Goal: Task Accomplishment & Management: Use online tool/utility

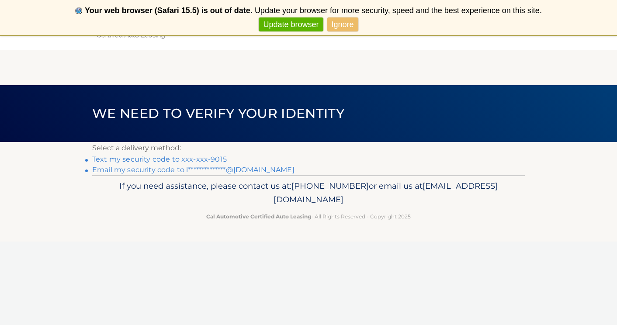
click at [199, 159] on link "Text my security code to xxx-xxx-9015" at bounding box center [159, 159] width 135 height 8
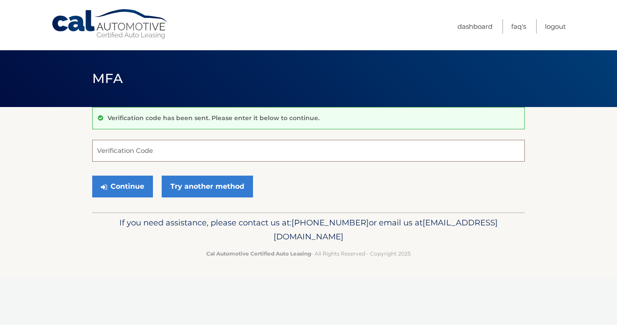
click at [186, 153] on input "Verification Code" at bounding box center [308, 151] width 433 height 22
type input "007434"
click at [122, 186] on button "Continue" at bounding box center [122, 187] width 61 height 22
click at [129, 188] on button "Continue" at bounding box center [122, 187] width 61 height 22
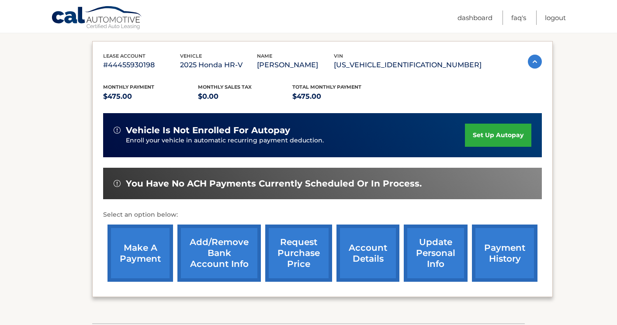
scroll to position [139, 0]
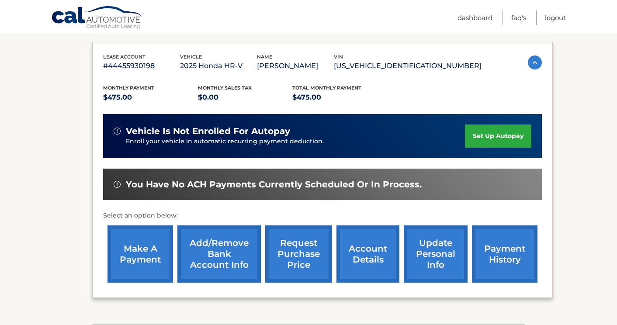
click at [153, 249] on link "make a payment" at bounding box center [141, 254] width 66 height 57
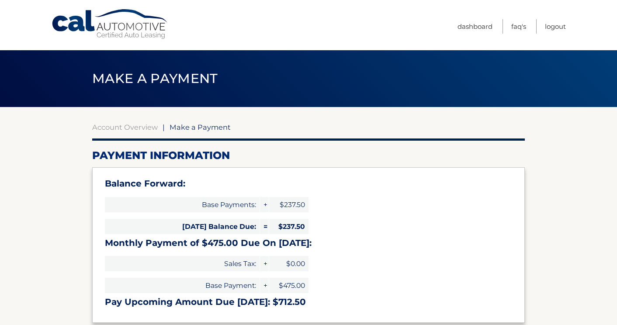
select select "Yzk5Zjc2NzAtYWYzNy00MDQ2LWI5ZGQtOTNiYjMzYjlhNWUy"
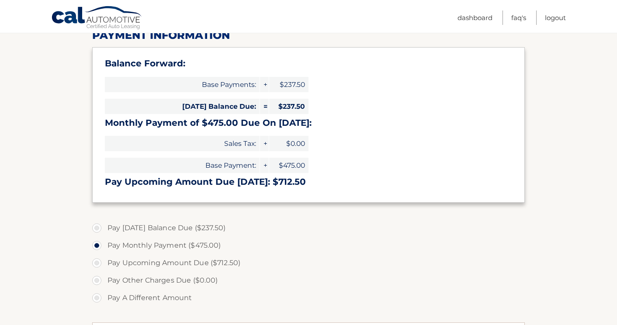
scroll to position [32, 0]
